Goal: Book appointment/travel/reservation

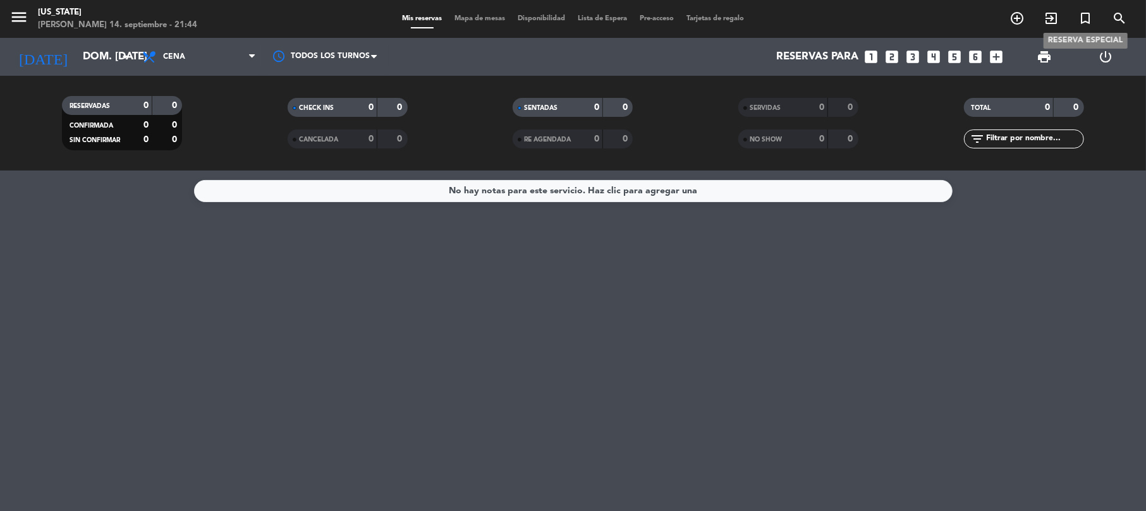
click at [1084, 21] on icon "turned_in_not" at bounding box center [1084, 18] width 15 height 15
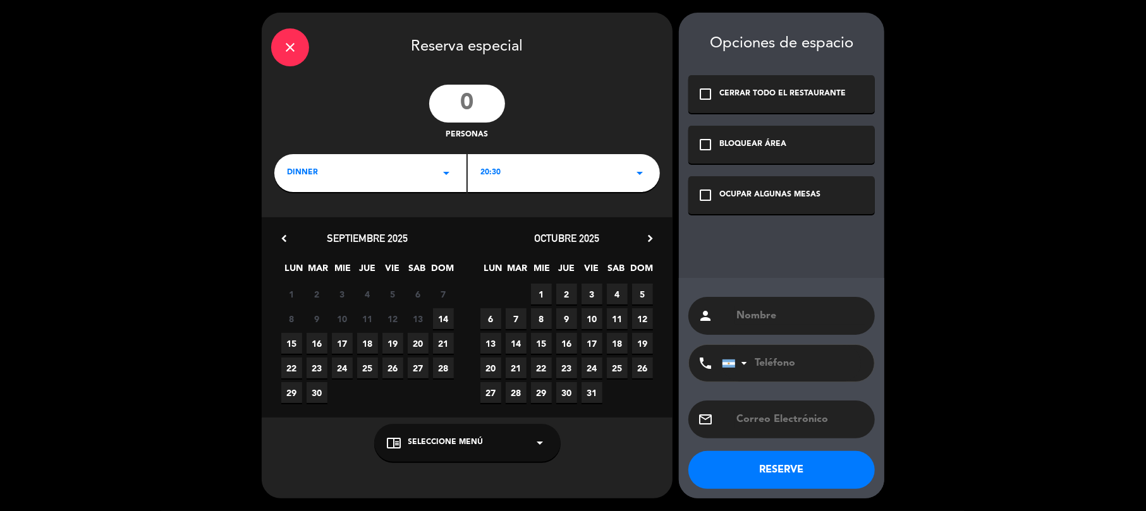
click at [478, 100] on input "number" at bounding box center [467, 104] width 76 height 38
type input "20"
click at [518, 173] on div "20:30 arrow_drop_down" at bounding box center [564, 173] width 192 height 38
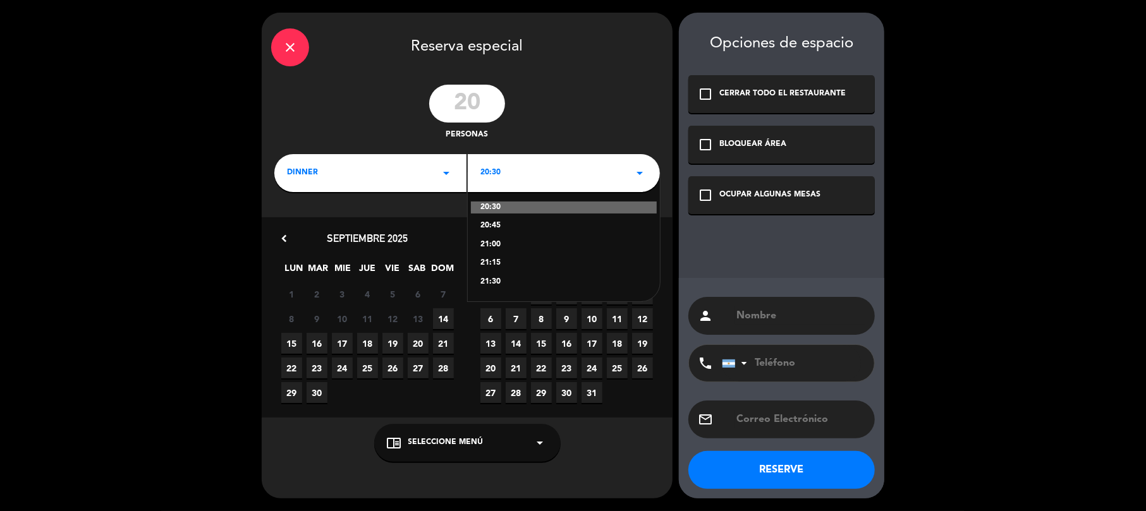
click at [512, 273] on div "20:30 20:45 21:00 21:15 21:30" at bounding box center [564, 237] width 192 height 128
click at [504, 281] on div "21:30" at bounding box center [563, 282] width 167 height 13
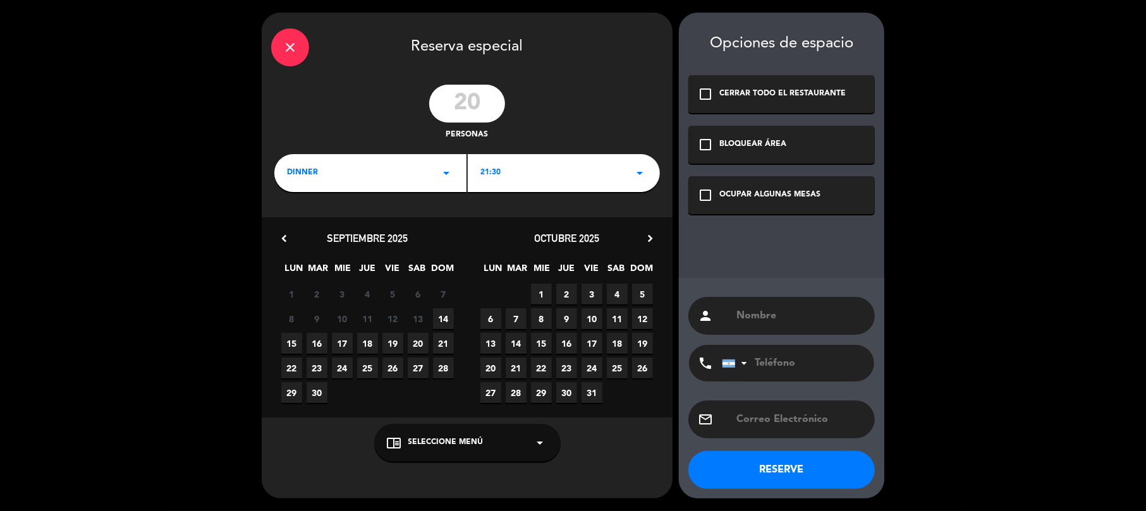
click at [423, 337] on span "20" at bounding box center [418, 343] width 21 height 21
click at [786, 202] on div "check_box_outline_blank OCUPAR ALGUNAS MESAS" at bounding box center [781, 195] width 186 height 38
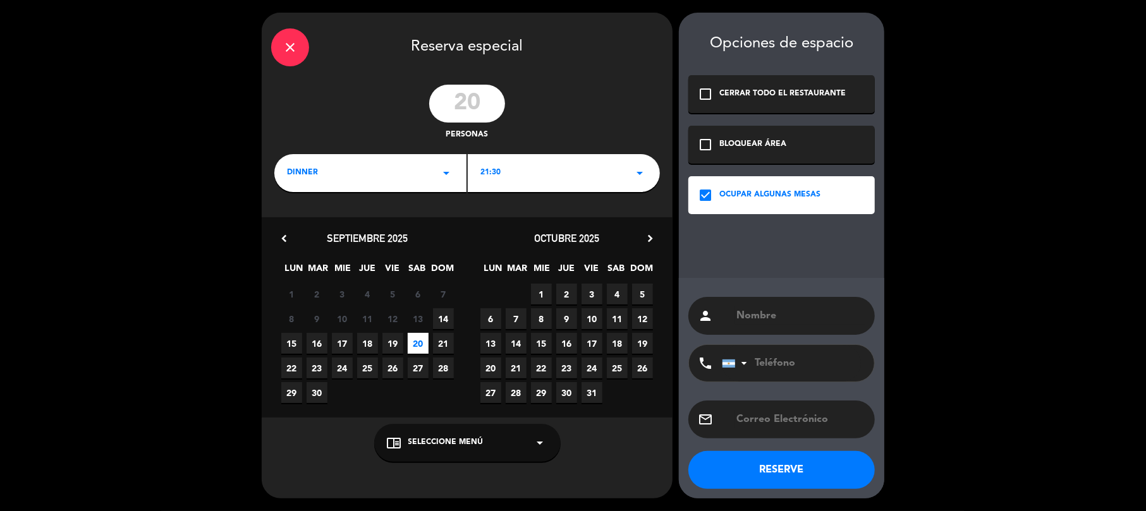
click at [799, 316] on input "text" at bounding box center [800, 316] width 130 height 18
paste input "[PERSON_NAME] [PERSON_NAME]"
type input "[PERSON_NAME] [PERSON_NAME]"
click at [799, 361] on input "tel" at bounding box center [791, 363] width 139 height 37
click at [785, 426] on input "text" at bounding box center [800, 420] width 130 height 18
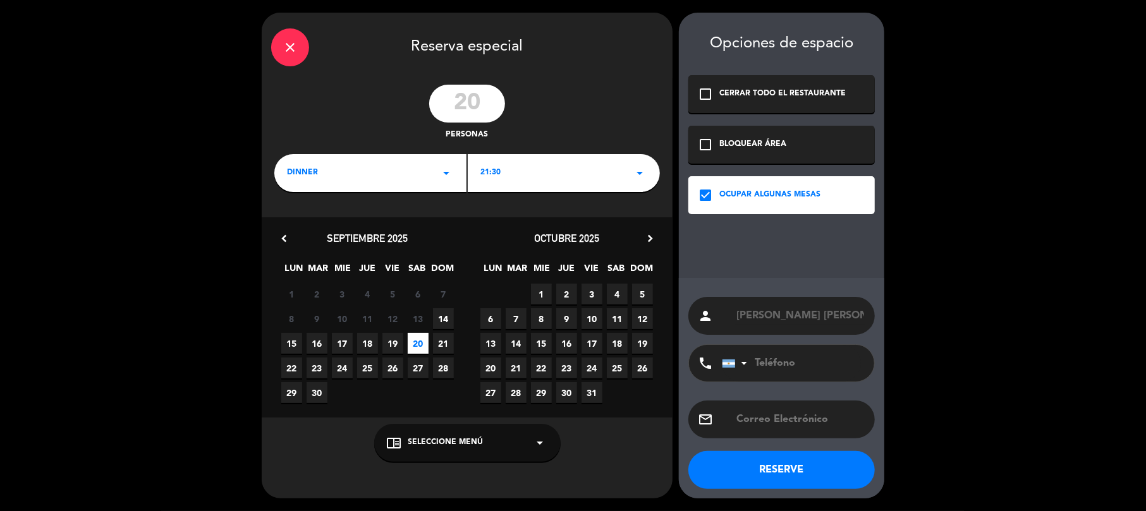
paste input "[EMAIL_ADDRESS][DOMAIN_NAME]"
type input "[EMAIL_ADDRESS][DOMAIN_NAME]"
click at [813, 350] on input "tel" at bounding box center [791, 363] width 139 height 37
paste input "[PHONE_NUMBER]"
click at [782, 361] on input "[PHONE_NUMBER]" at bounding box center [791, 363] width 139 height 37
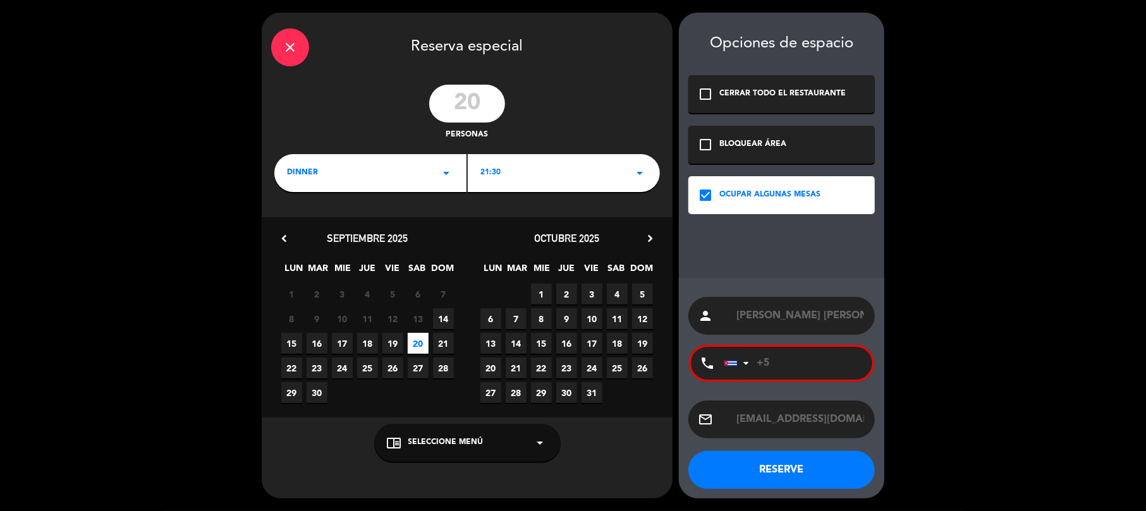
type input "+"
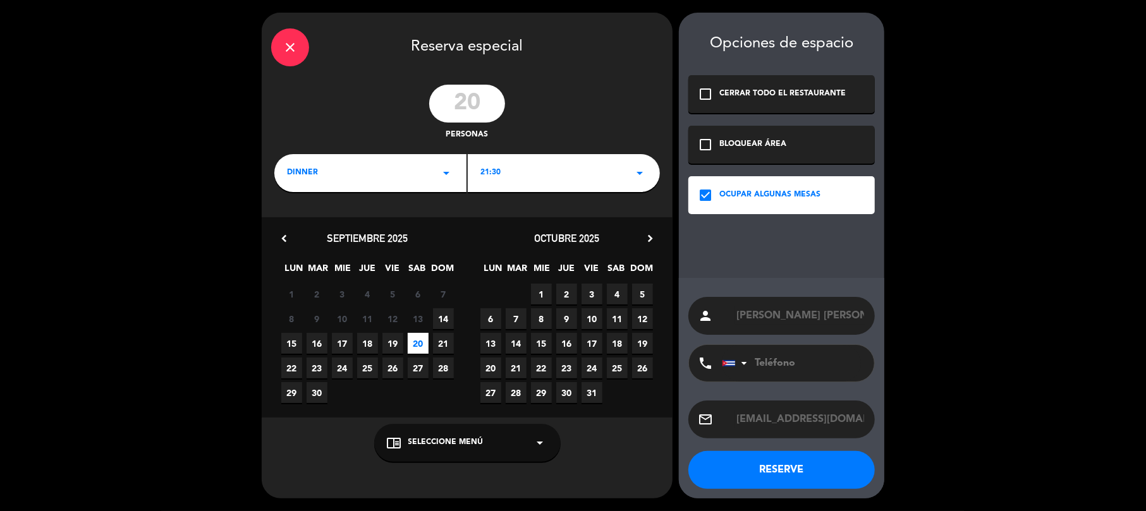
paste input "[PHONE_NUMBER]"
type input "[PHONE_NUMBER]"
click at [724, 495] on div "person [PERSON_NAME] [PERSON_NAME] phone [GEOGRAPHIC_DATA] +1 [GEOGRAPHIC_DATA]…" at bounding box center [781, 388] width 205 height 221
click at [736, 466] on button "RESERVE" at bounding box center [781, 470] width 186 height 38
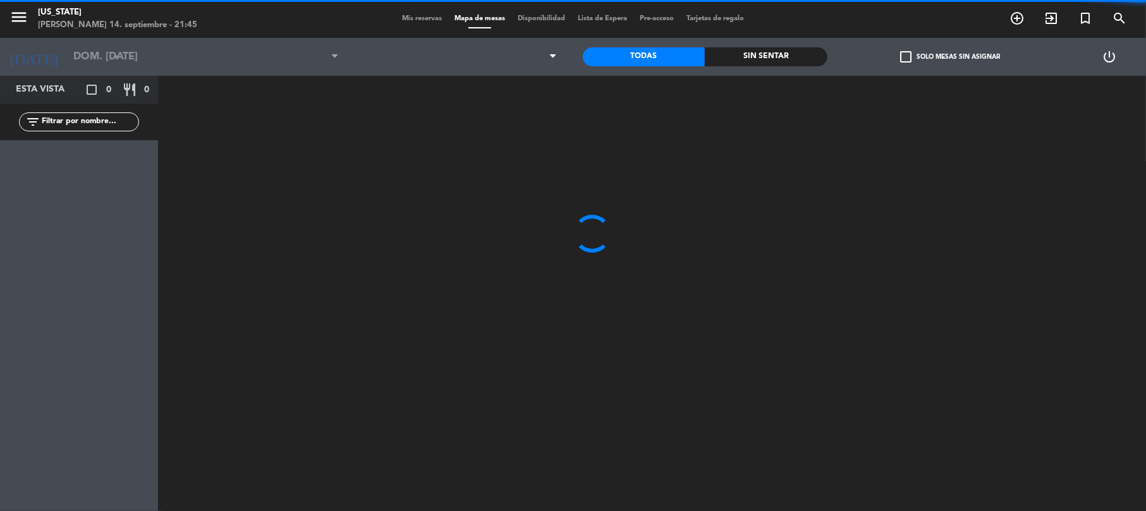
type input "sáb. [DATE]"
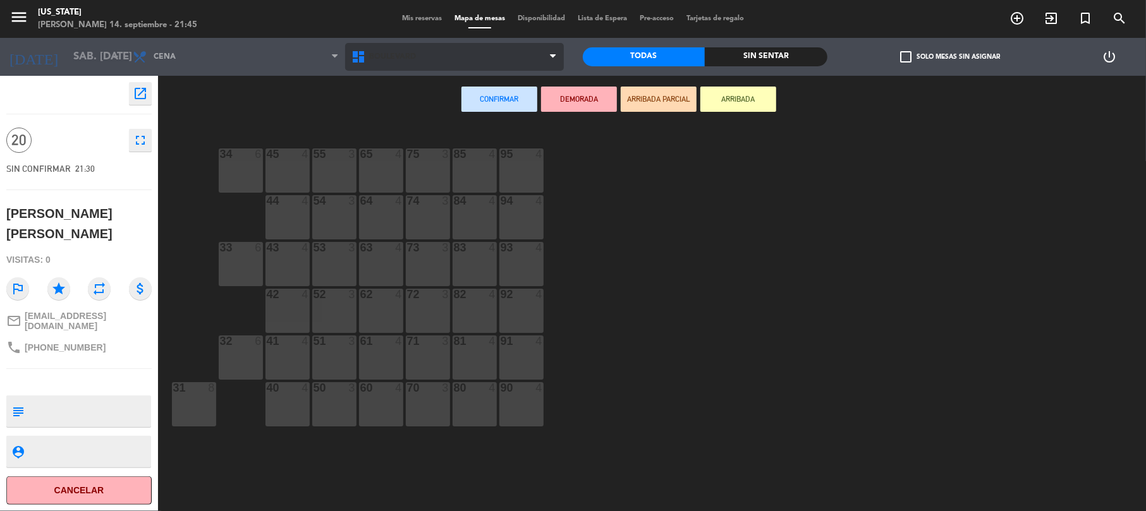
click at [417, 66] on span "BOULEVARD" at bounding box center [454, 57] width 219 height 28
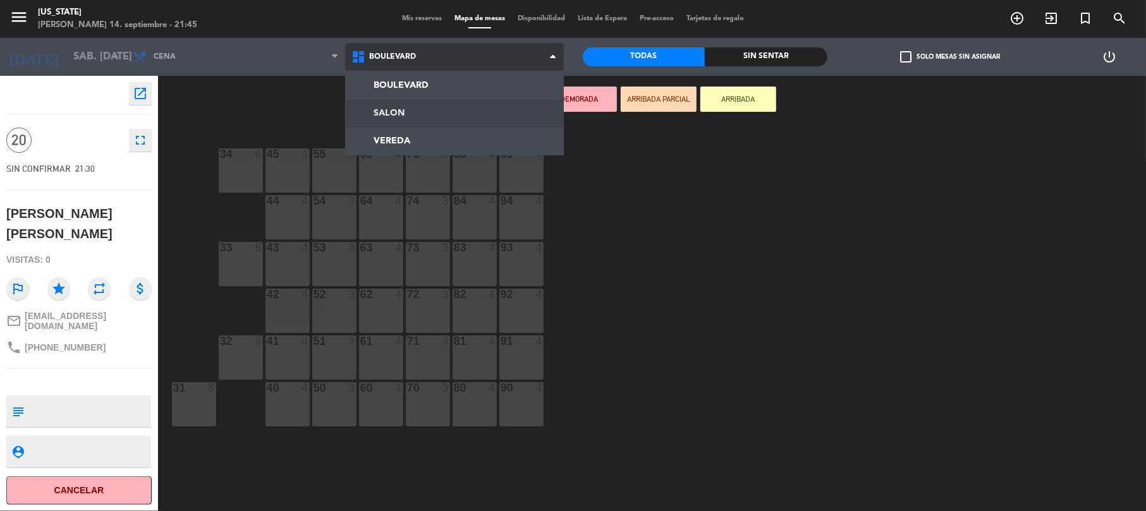
click at [435, 111] on ng-component "menu [US_STATE] [PERSON_NAME] 14. septiembre - 21:45 Mis reservas Mapa de mesas…" at bounding box center [573, 257] width 1146 height 514
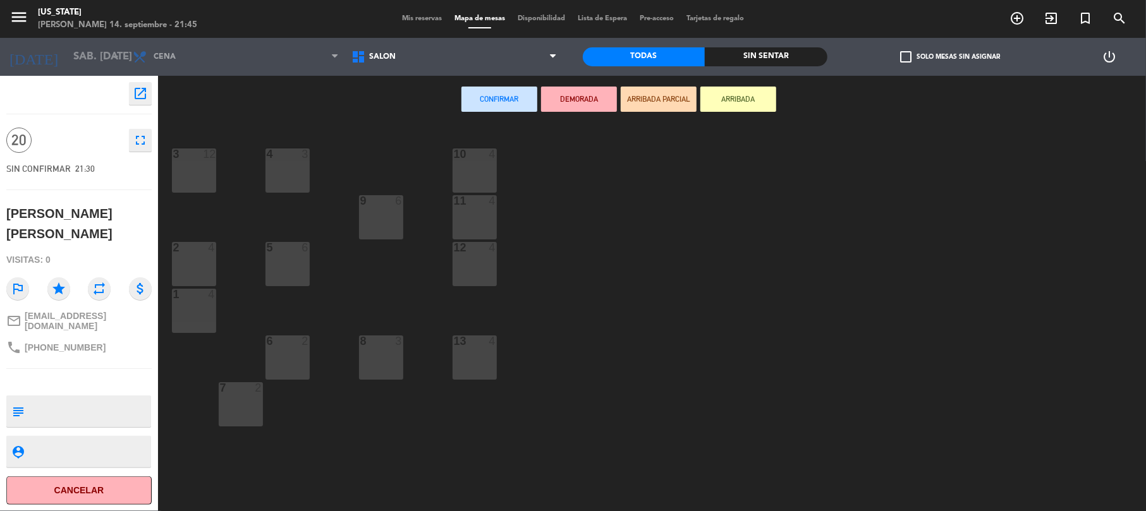
click at [192, 165] on div "3 12" at bounding box center [194, 170] width 44 height 44
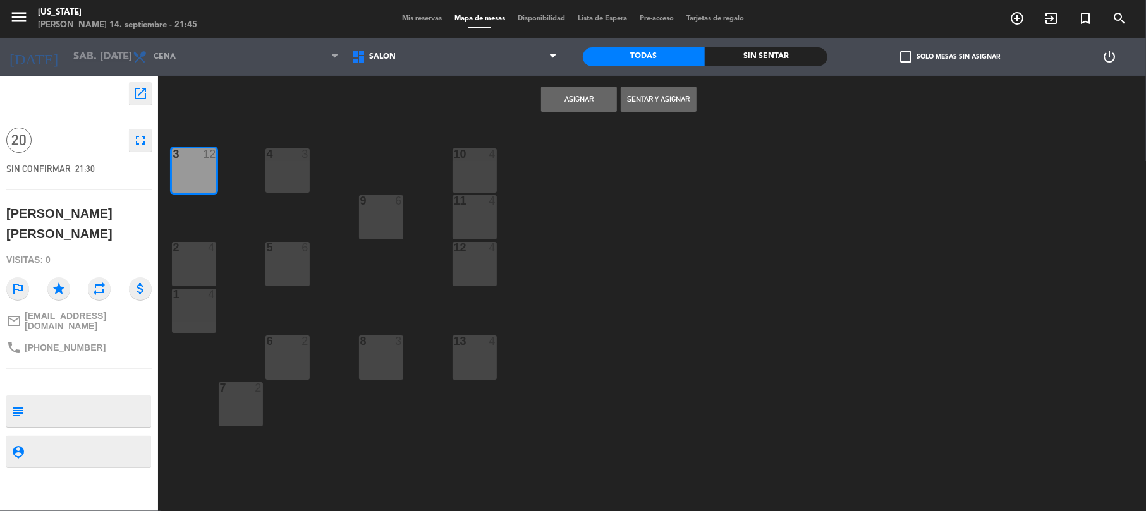
click at [281, 165] on div "4 3" at bounding box center [287, 170] width 44 height 44
click at [587, 107] on button "Asignar" at bounding box center [579, 99] width 76 height 25
